Goal: Find specific page/section: Find specific page/section

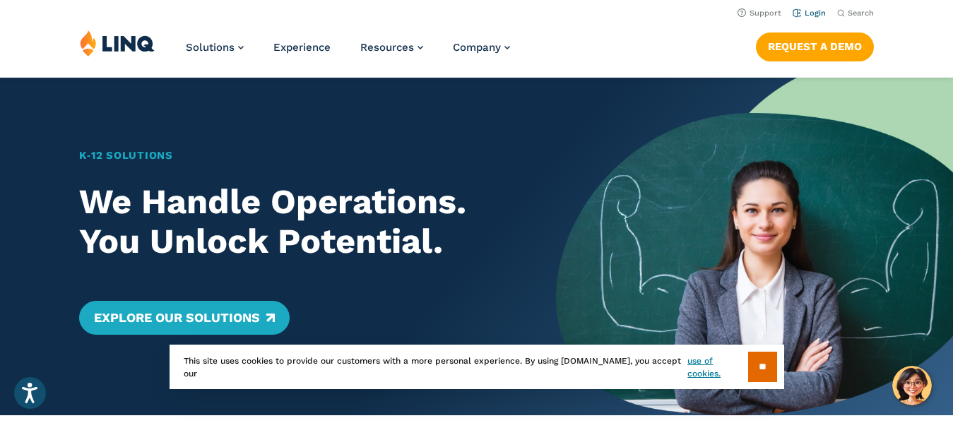
click at [808, 13] on link "Login" at bounding box center [809, 12] width 33 height 9
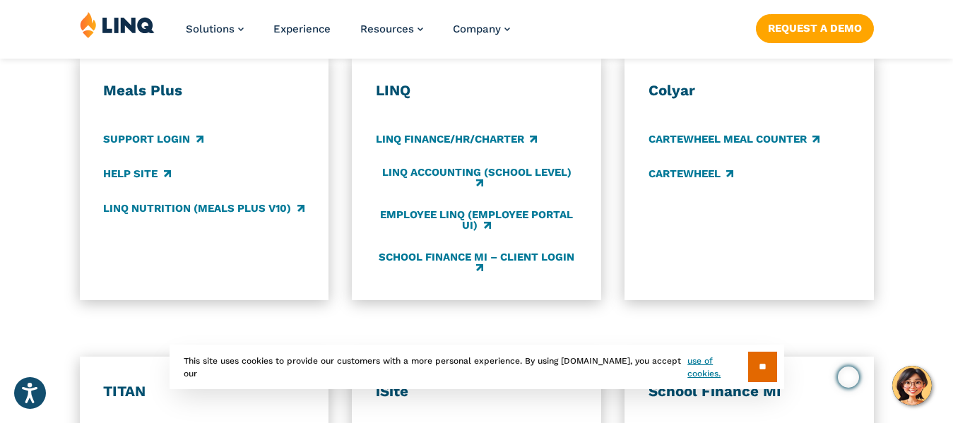
scroll to position [848, 0]
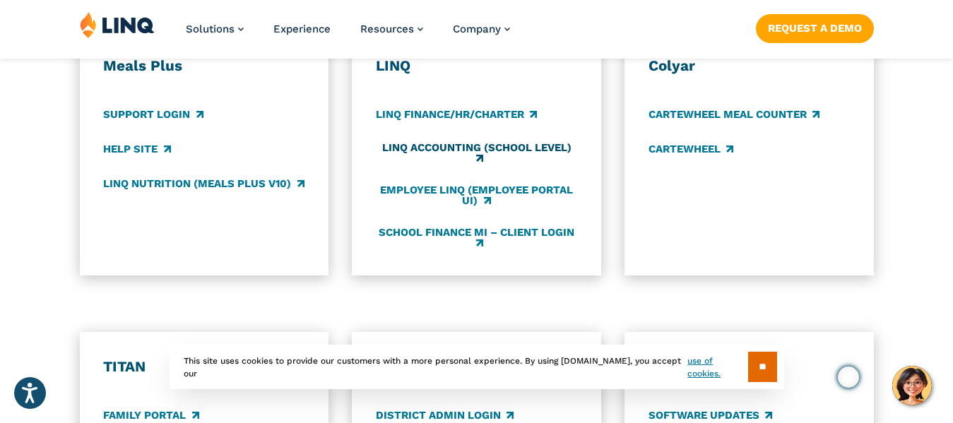
click at [494, 146] on link "LINQ Accounting (school level)" at bounding box center [476, 152] width 201 height 23
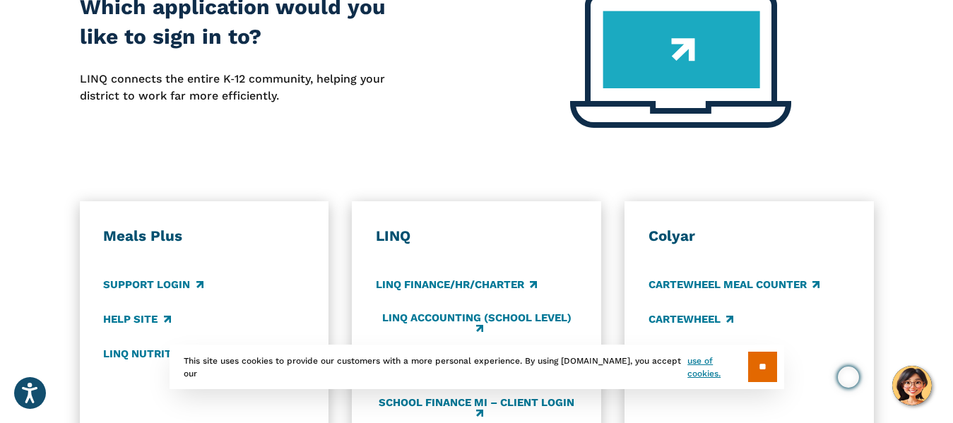
scroll to position [424, 0]
